Goal: Information Seeking & Learning: Learn about a topic

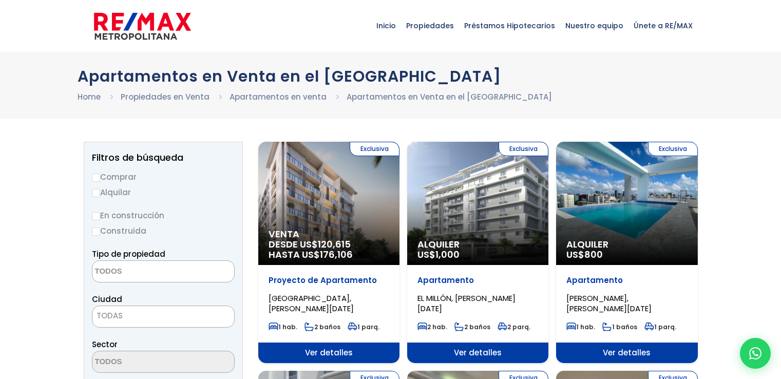
select select
click at [96, 172] on label "Comprar" at bounding box center [163, 176] width 143 height 13
click at [96, 173] on input "Comprar" at bounding box center [96, 177] width 8 height 8
radio input "true"
click at [94, 232] on input "Construida" at bounding box center [96, 231] width 8 height 8
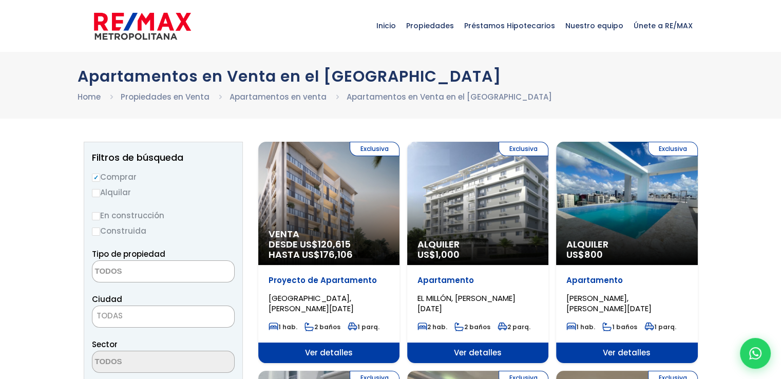
radio input "true"
click at [178, 269] on textarea "Search" at bounding box center [142, 272] width 100 height 22
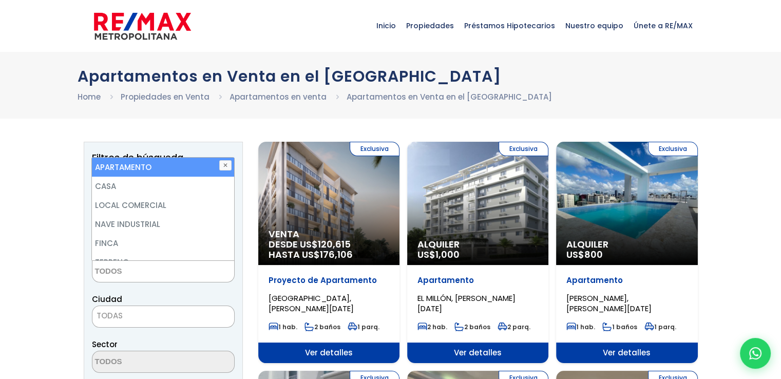
click at [146, 165] on li "APARTAMENTO" at bounding box center [163, 167] width 142 height 19
select select "apartment"
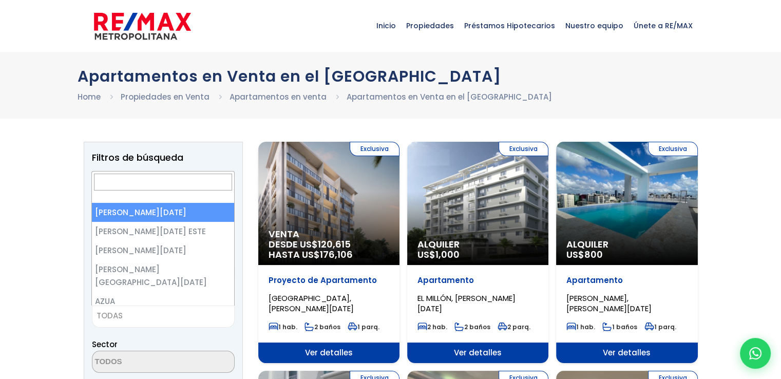
click at [203, 308] on span "TODAS" at bounding box center [163, 315] width 142 height 14
select select "1"
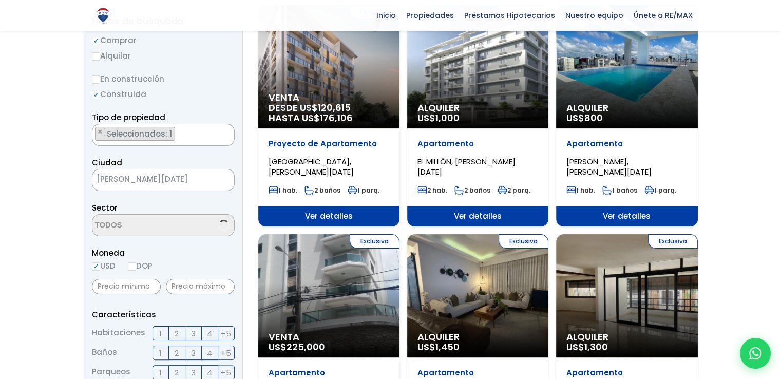
scroll to position [154, 0]
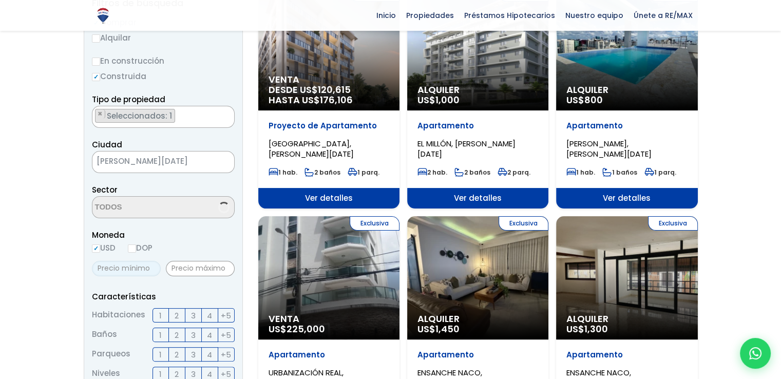
click at [119, 268] on input "text" at bounding box center [126, 268] width 69 height 15
type input "100,000"
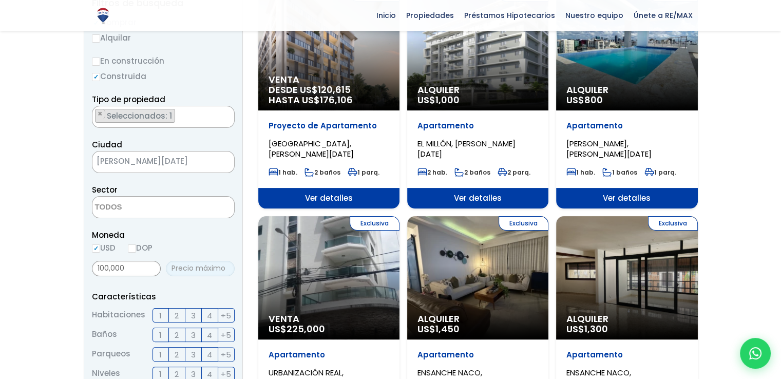
click at [193, 266] on input "text" at bounding box center [200, 268] width 69 height 15
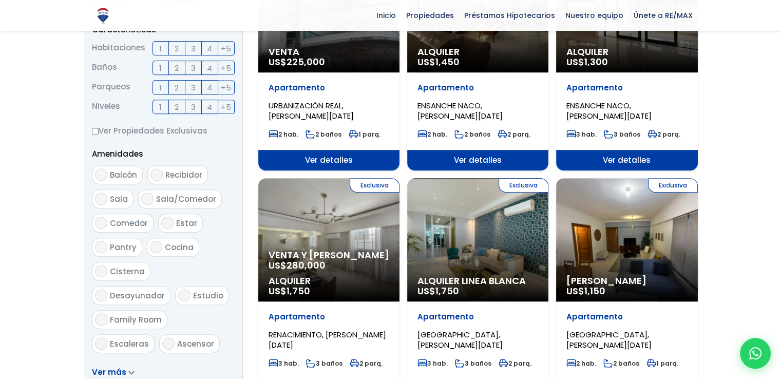
scroll to position [513, 0]
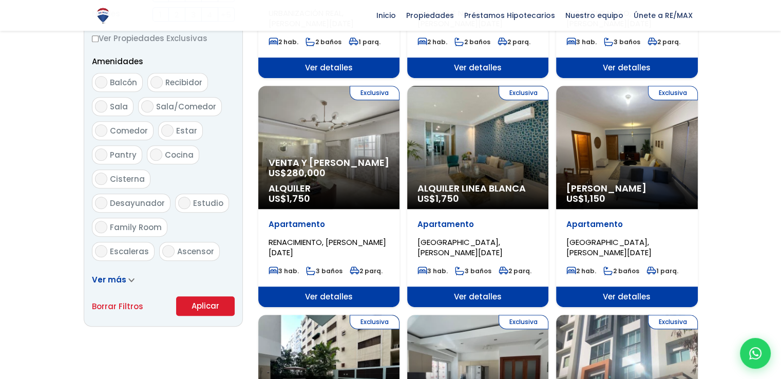
type input "140,000"
click at [199, 306] on button "Aplicar" at bounding box center [205, 306] width 59 height 20
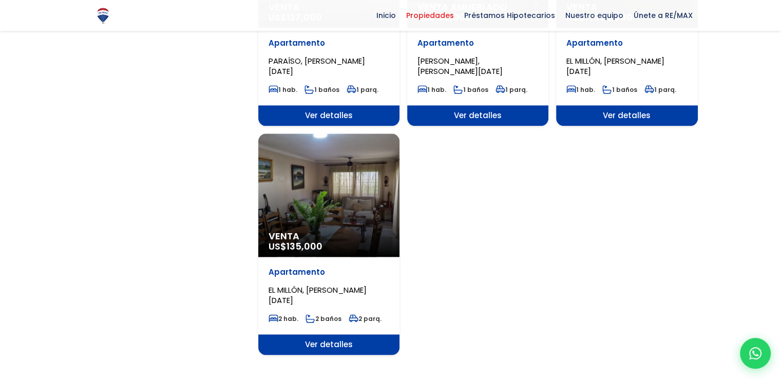
scroll to position [1283, 0]
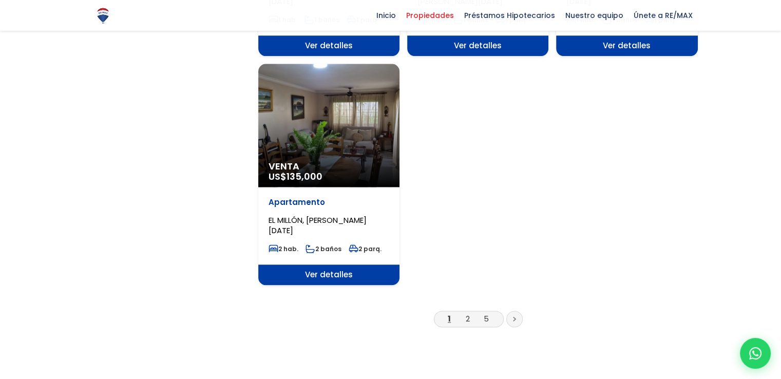
click at [517, 310] on link at bounding box center [514, 318] width 16 height 16
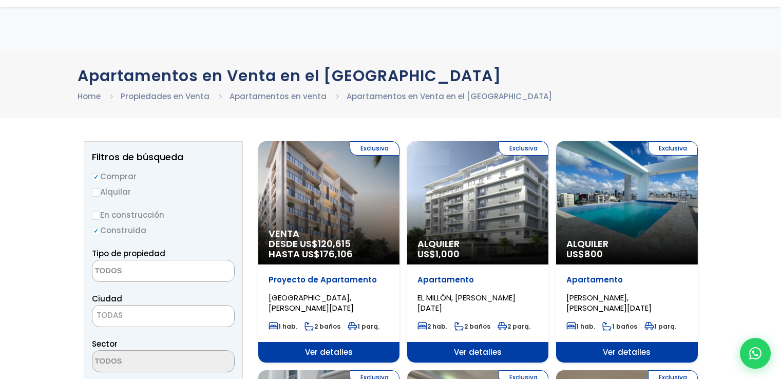
select select "1"
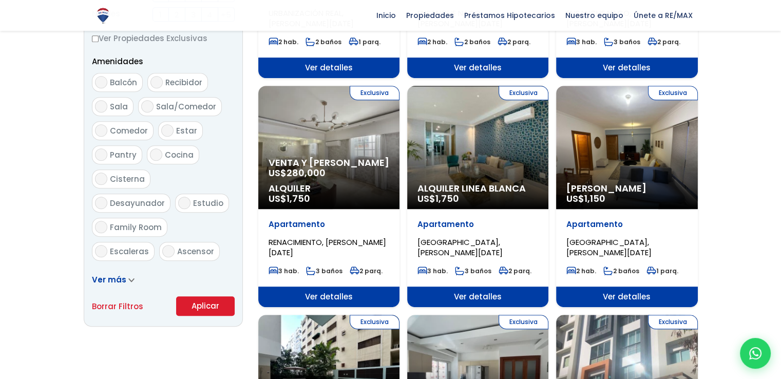
scroll to position [513, 0]
